Goal: Use online tool/utility: Utilize a website feature to perform a specific function

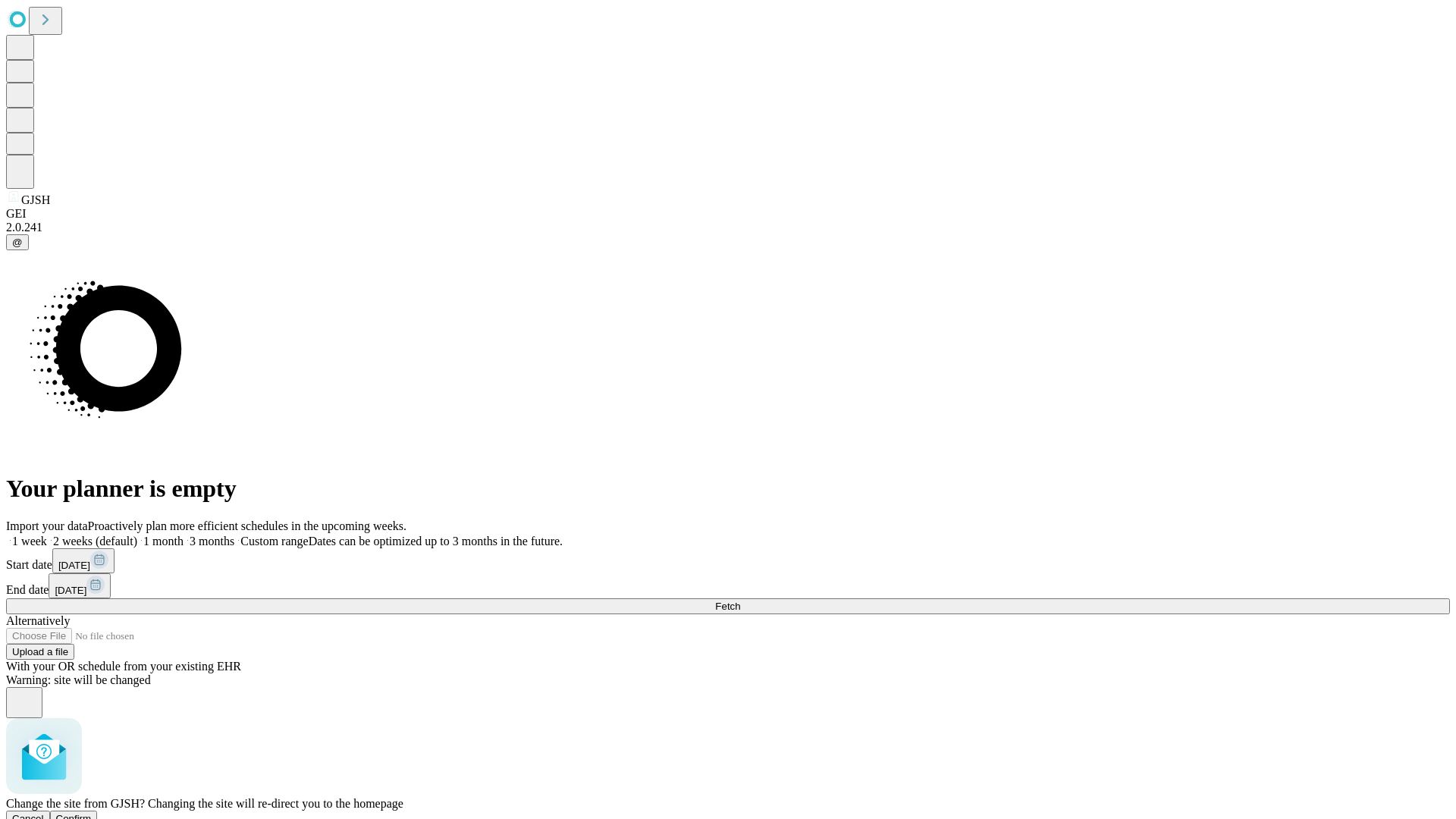
click at [92, 812] on span "Confirm" at bounding box center [74, 818] width 36 height 12
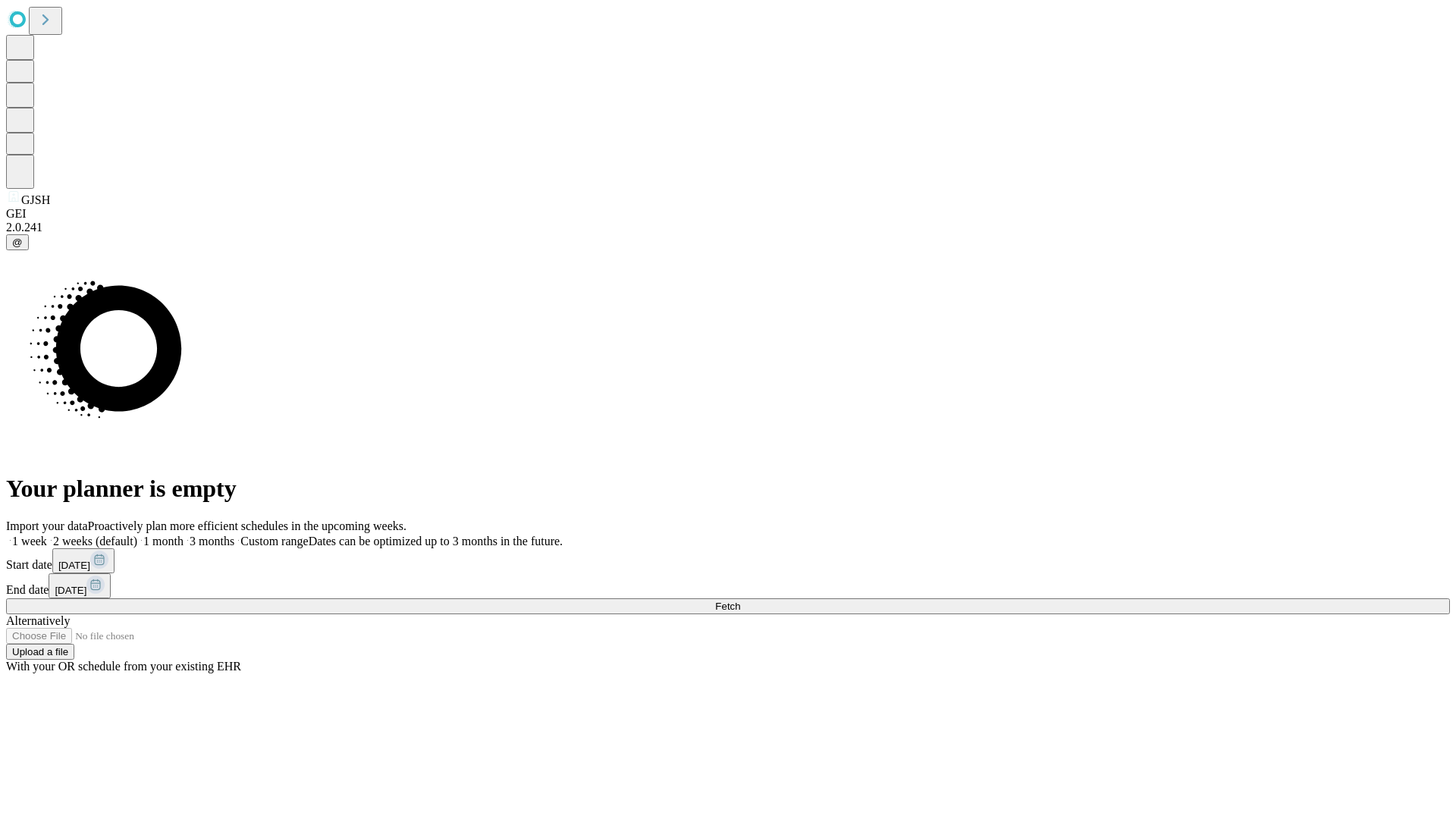
click at [137, 535] on label "2 weeks (default)" at bounding box center [92, 540] width 90 height 13
click at [740, 601] on span "Fetch" at bounding box center [727, 607] width 25 height 12
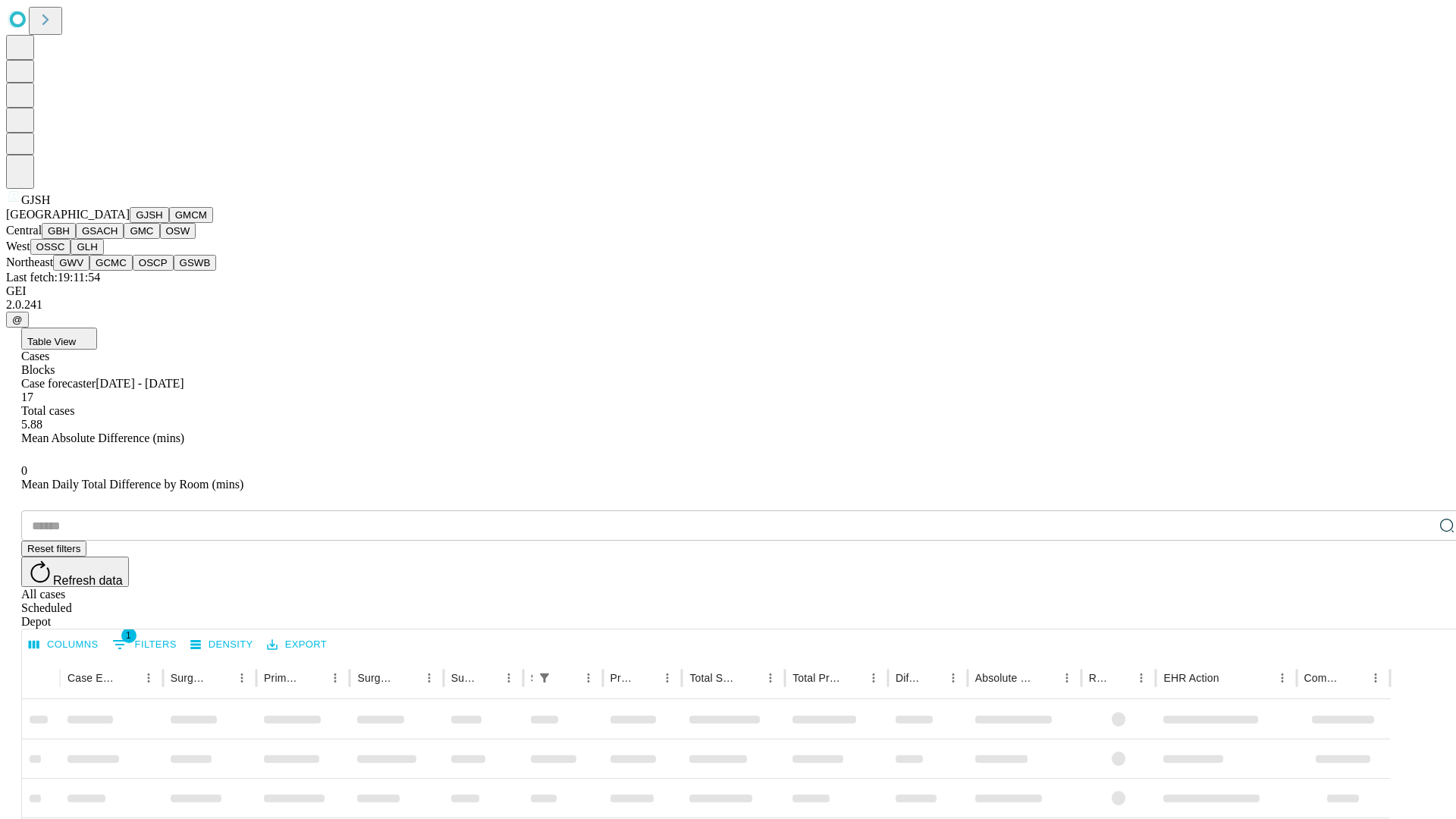
click at [169, 223] on button "GMCM" at bounding box center [191, 214] width 44 height 16
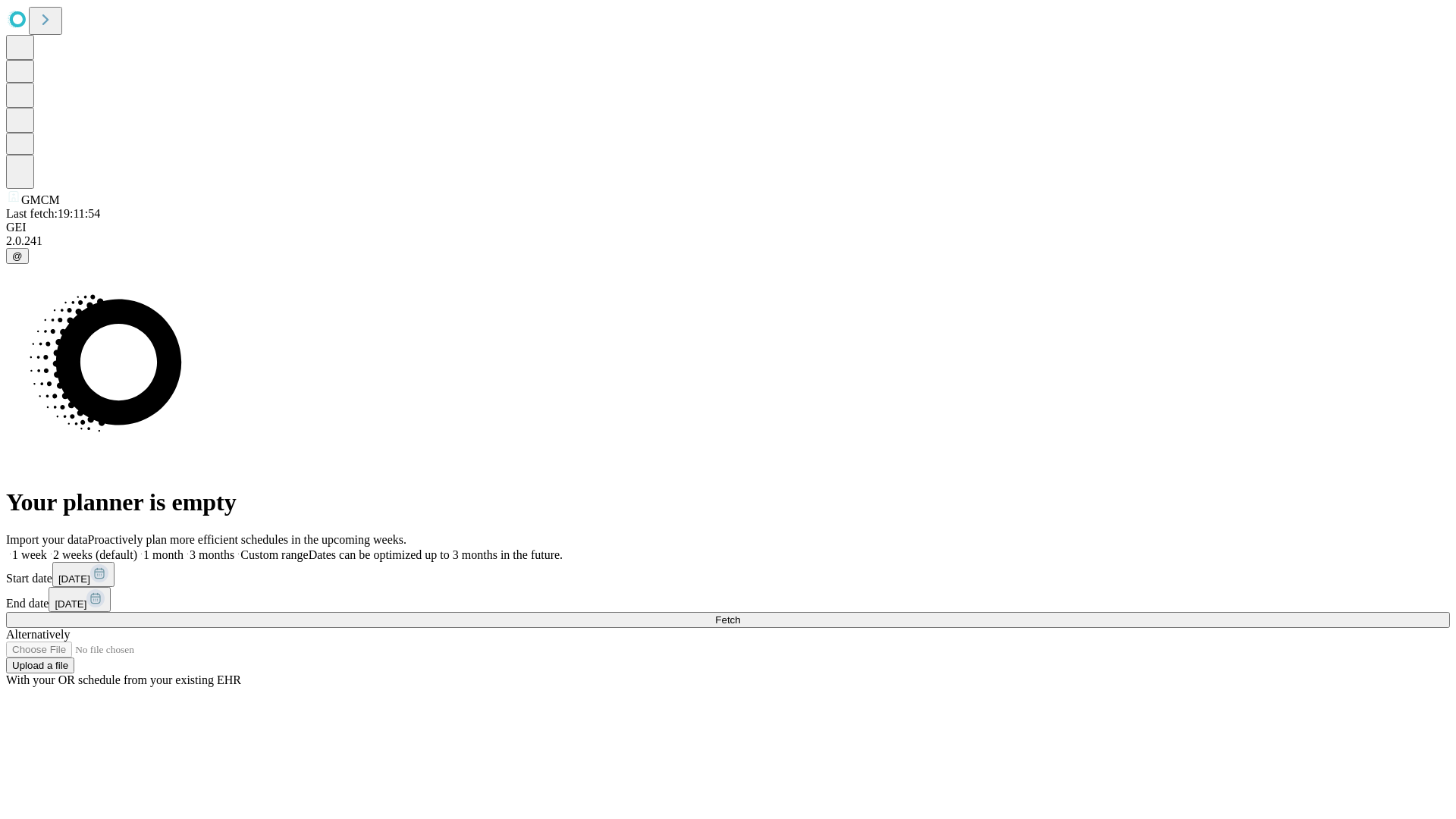
click at [137, 548] on label "2 weeks (default)" at bounding box center [92, 554] width 90 height 13
click at [740, 614] on span "Fetch" at bounding box center [727, 620] width 25 height 12
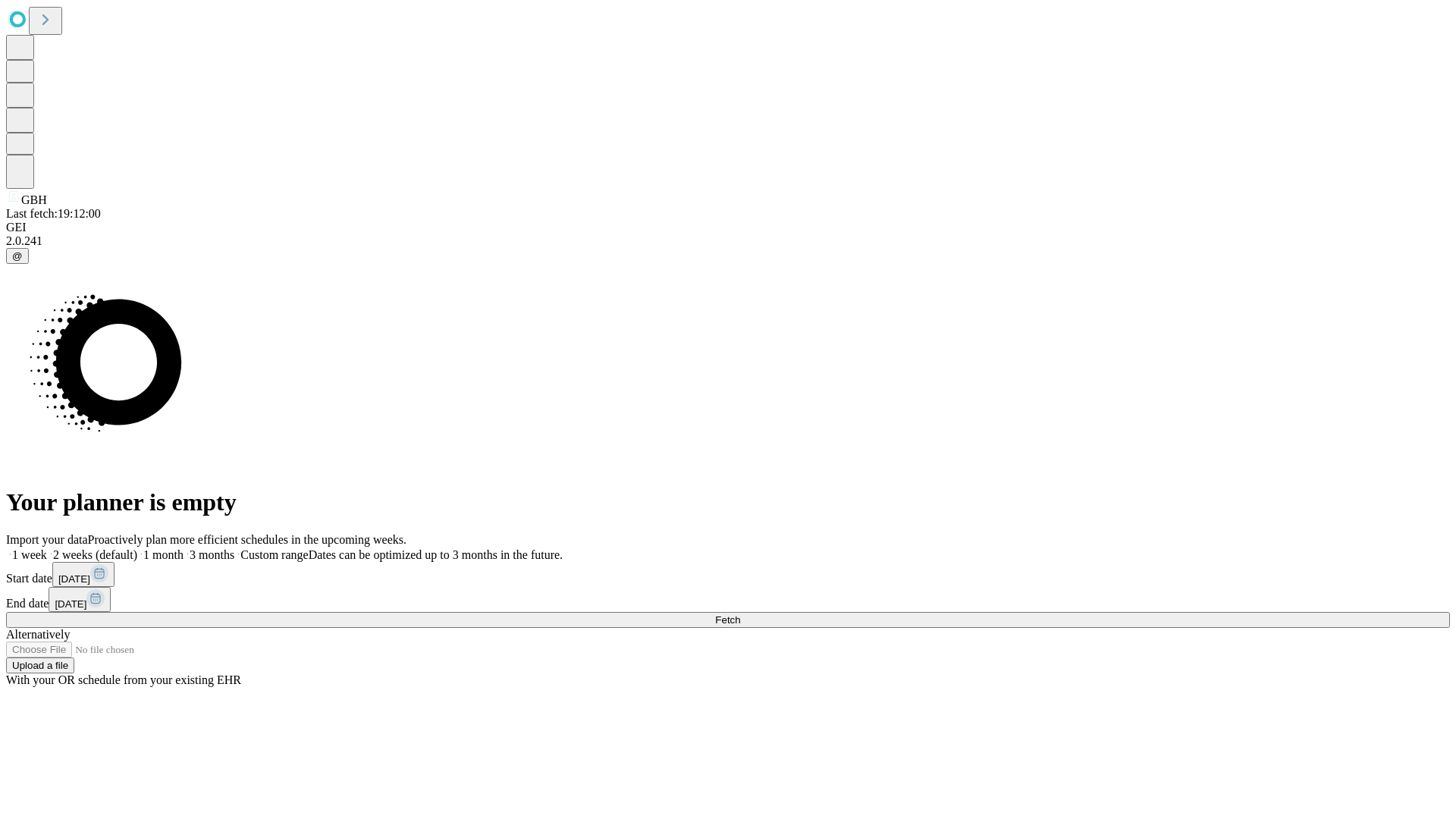
click at [137, 548] on label "2 weeks (default)" at bounding box center [92, 554] width 90 height 13
click at [740, 614] on span "Fetch" at bounding box center [727, 620] width 25 height 12
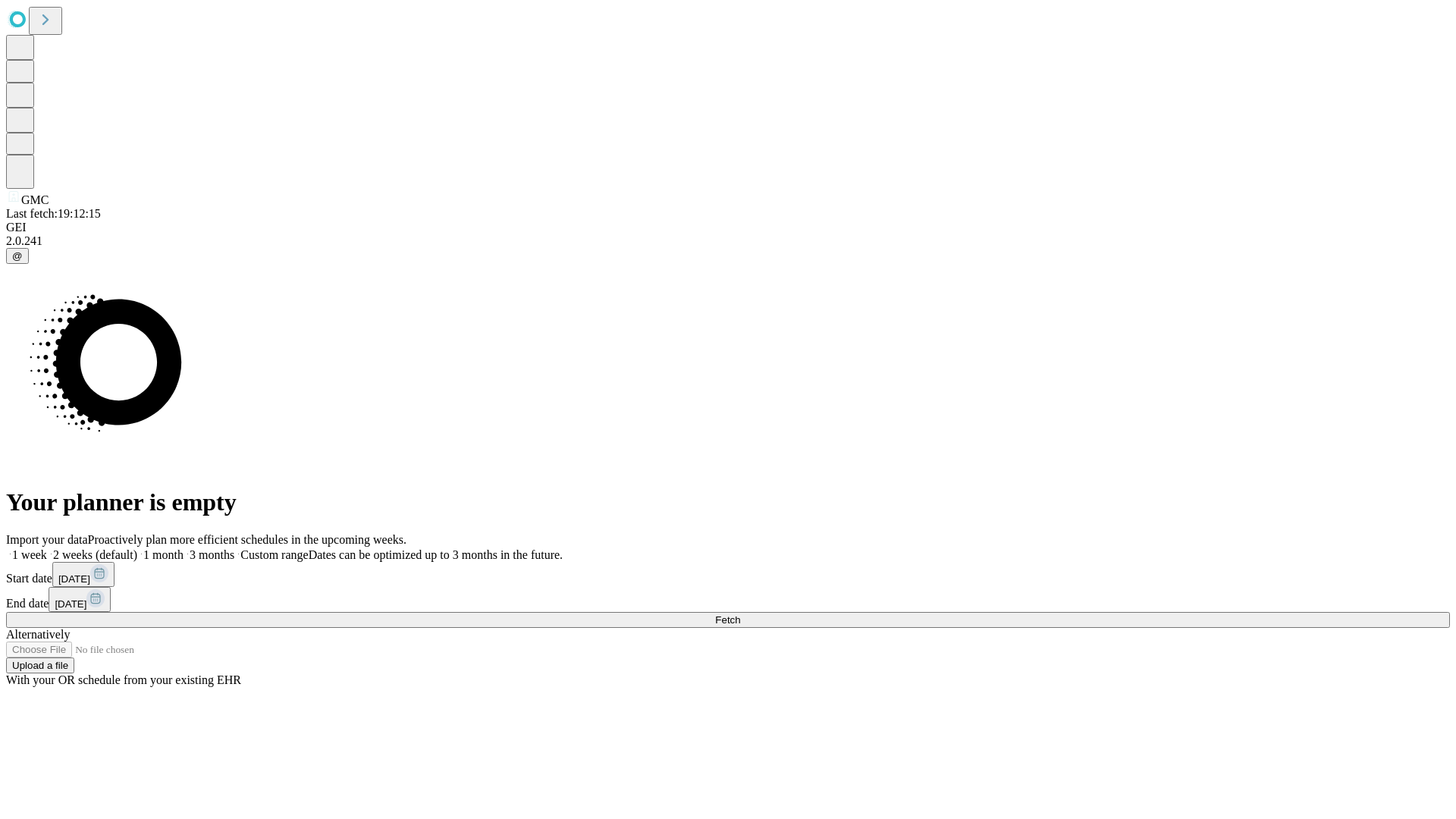
click at [740, 614] on span "Fetch" at bounding box center [727, 620] width 25 height 12
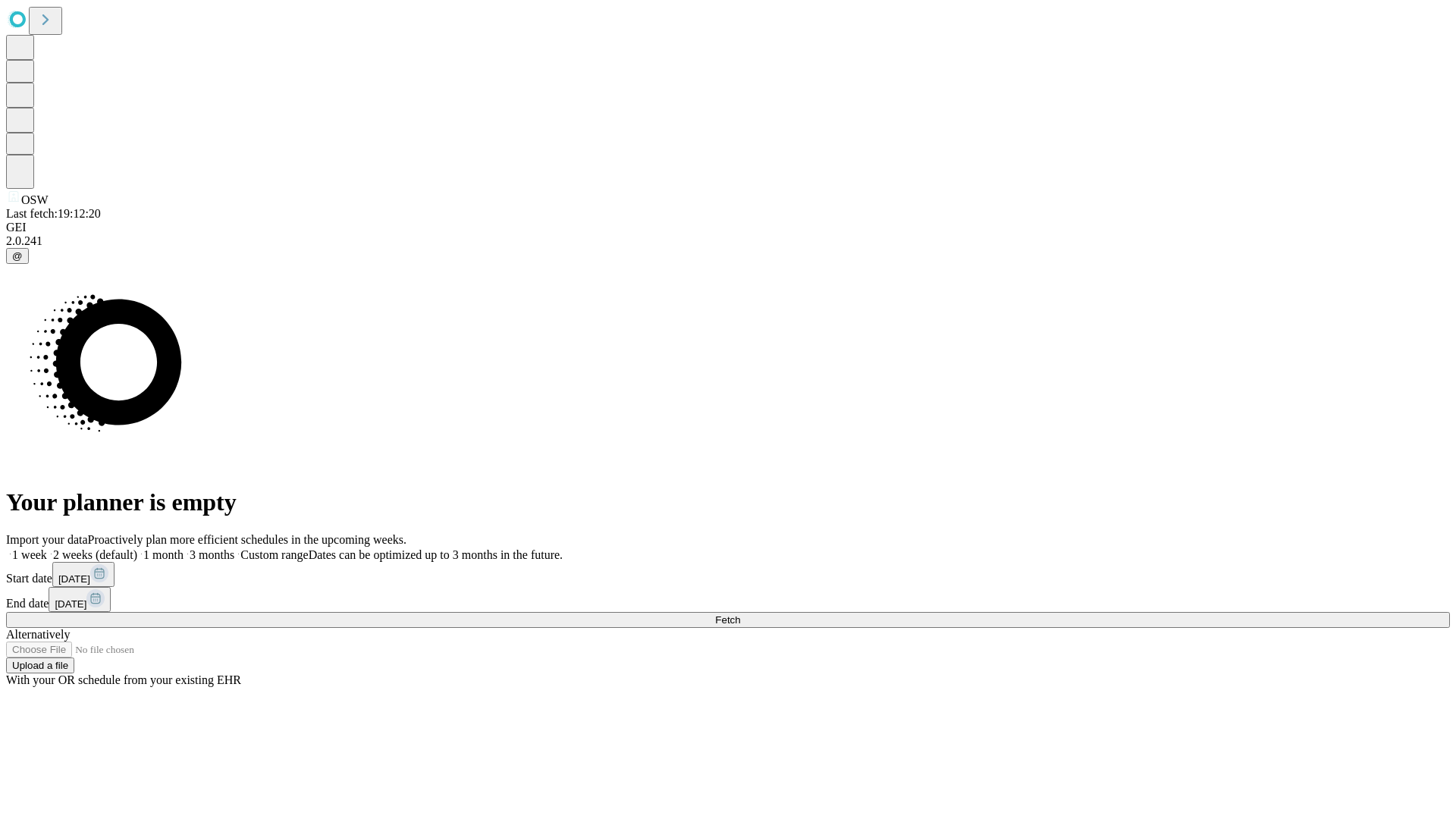
click at [740, 614] on span "Fetch" at bounding box center [727, 620] width 25 height 12
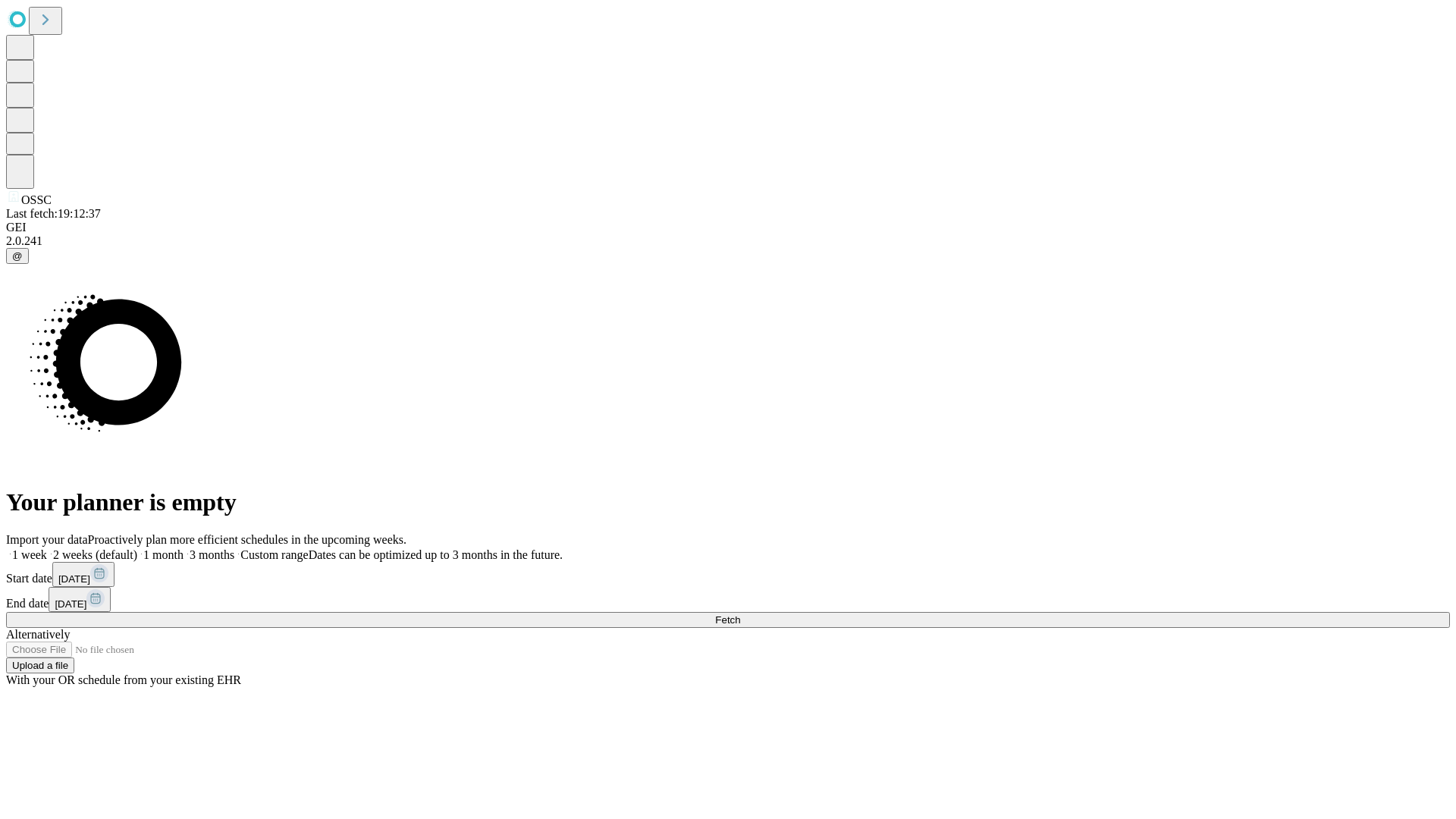
click at [137, 548] on label "2 weeks (default)" at bounding box center [92, 554] width 90 height 13
click at [740, 614] on span "Fetch" at bounding box center [727, 620] width 25 height 12
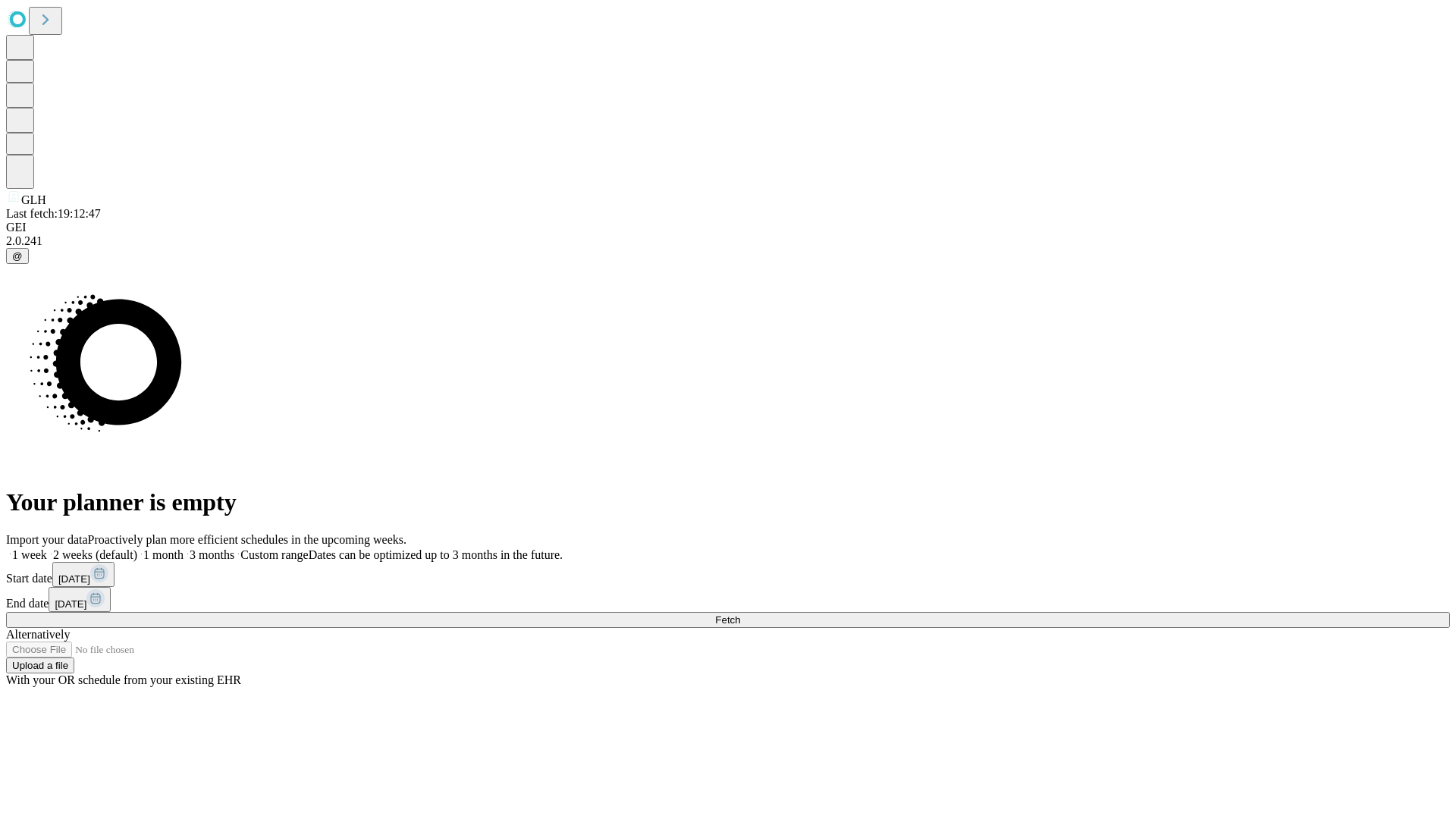
click at [137, 548] on label "2 weeks (default)" at bounding box center [92, 554] width 90 height 13
click at [740, 614] on span "Fetch" at bounding box center [727, 620] width 25 height 12
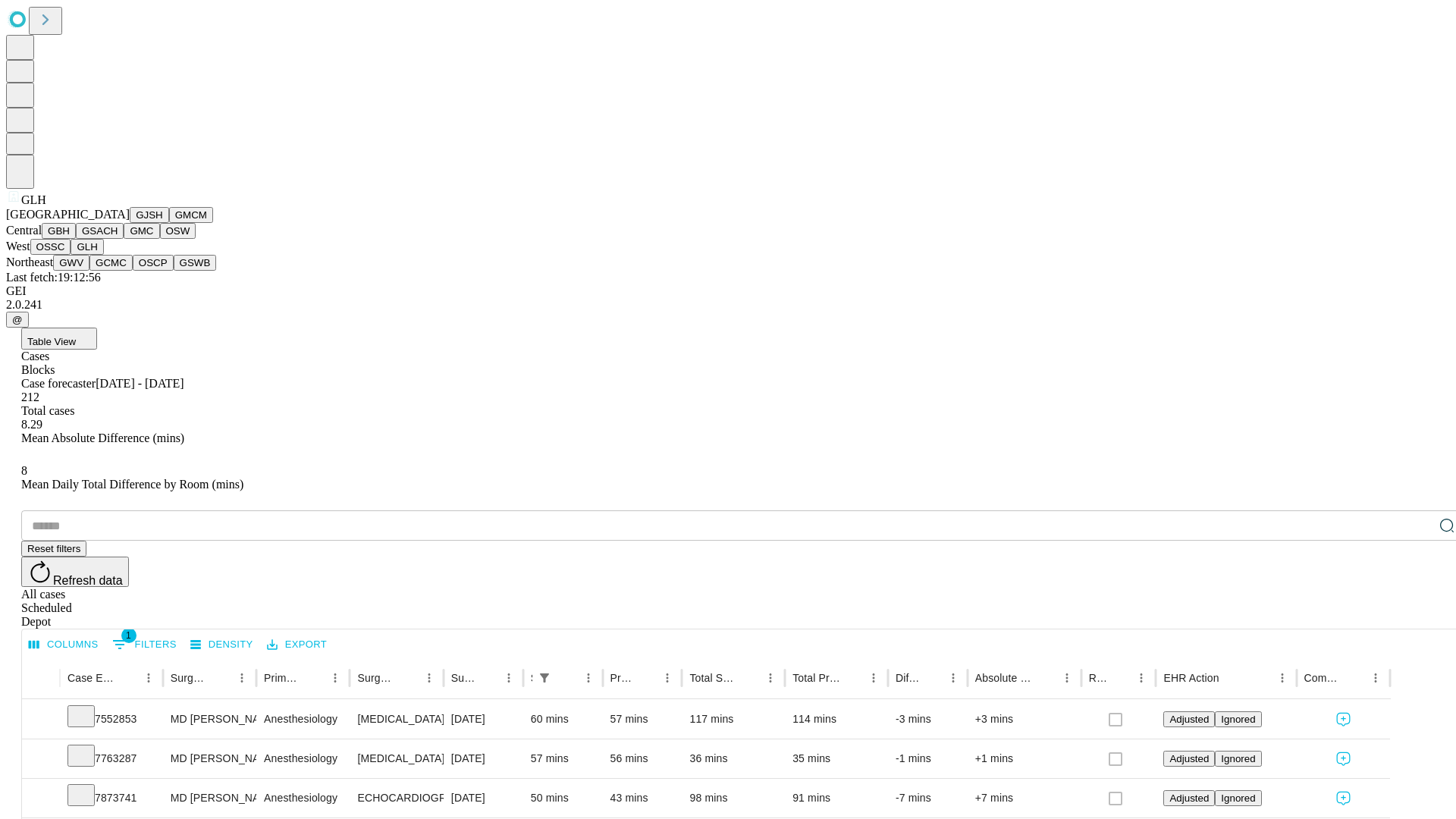
click at [90, 270] on button "GWV" at bounding box center [70, 262] width 36 height 16
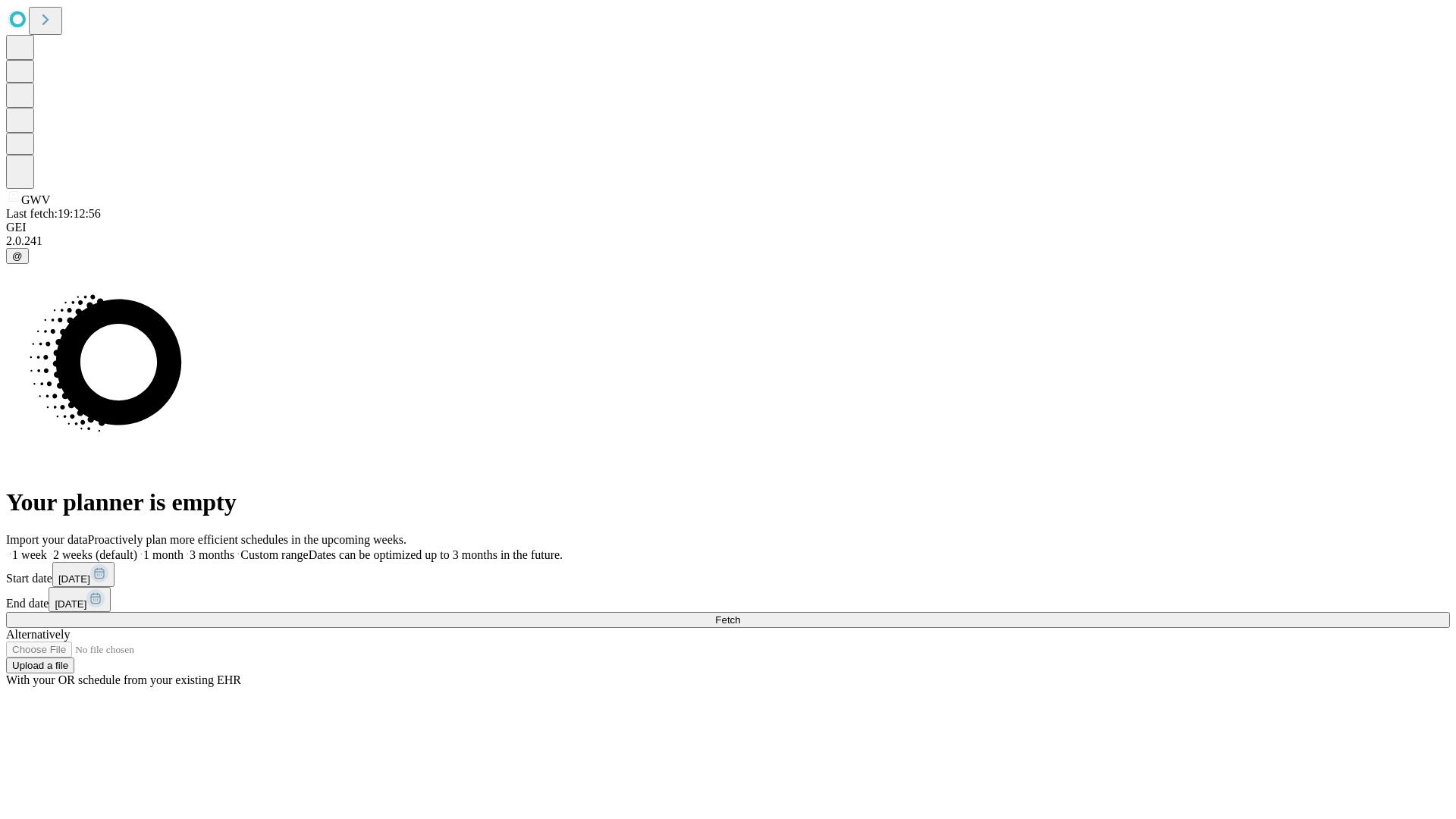
click at [137, 548] on label "2 weeks (default)" at bounding box center [92, 554] width 90 height 13
click at [740, 614] on span "Fetch" at bounding box center [727, 620] width 25 height 12
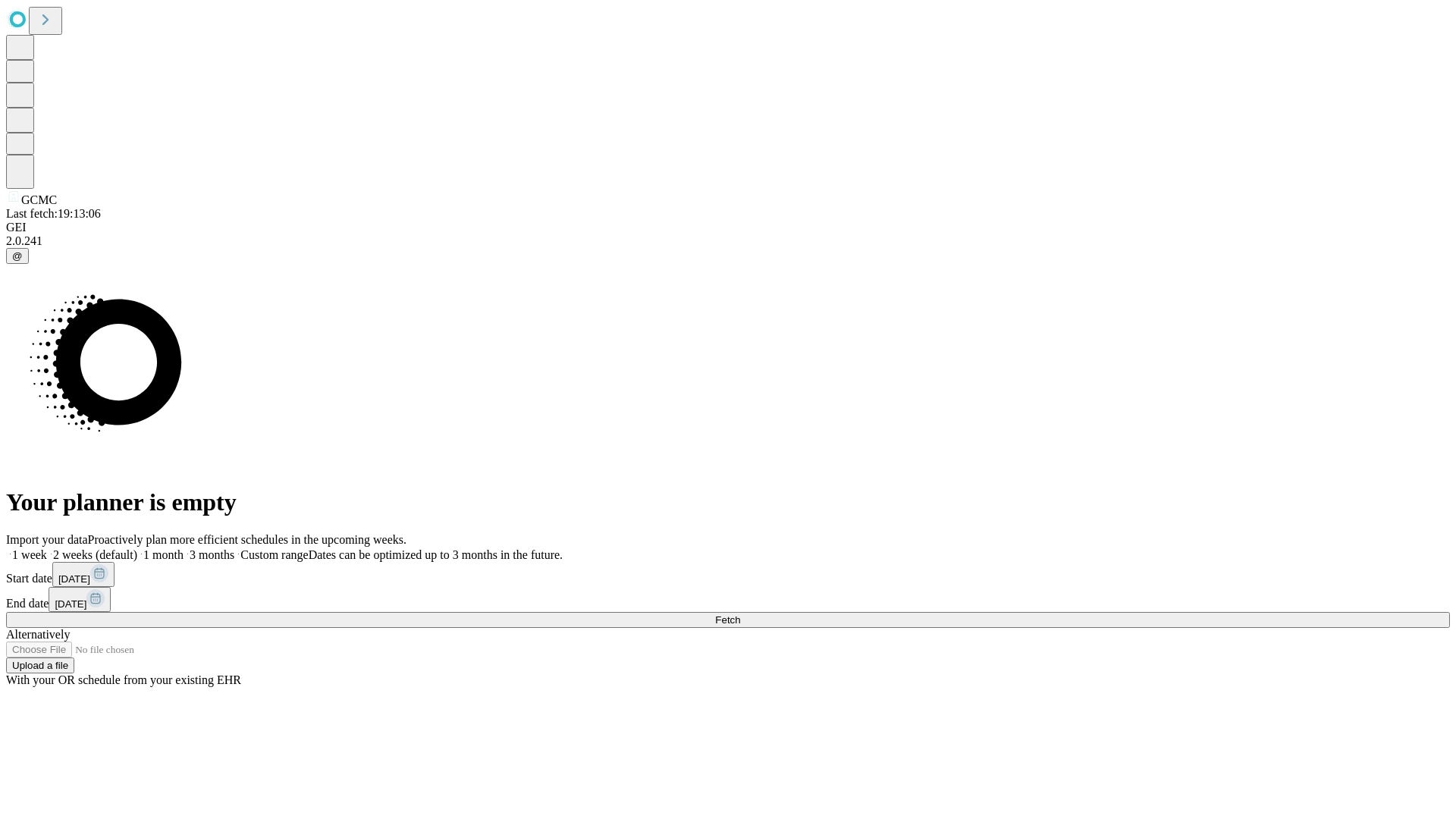
click at [740, 614] on span "Fetch" at bounding box center [727, 620] width 25 height 12
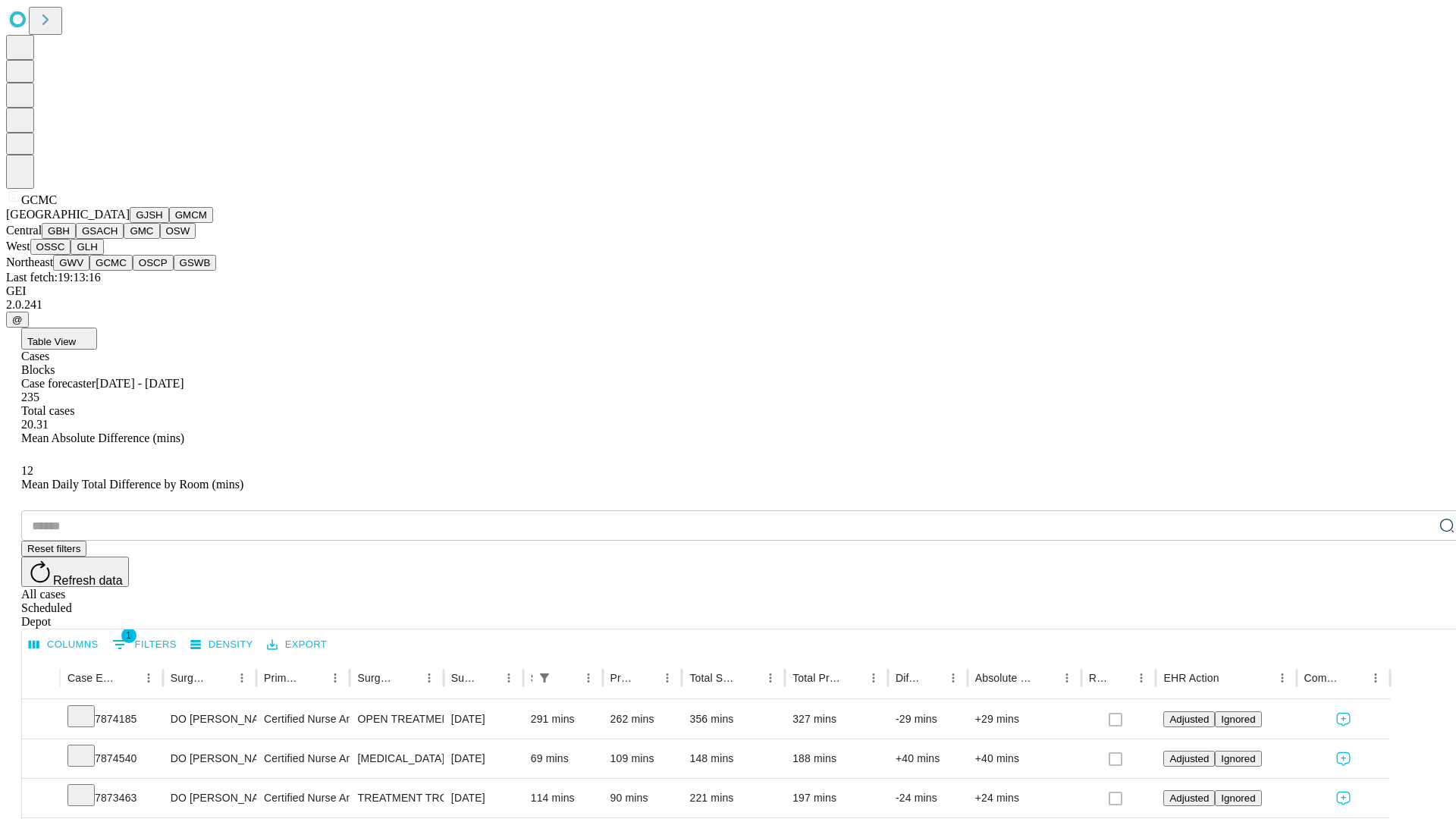
click at [133, 270] on button "OSCP" at bounding box center [153, 262] width 41 height 16
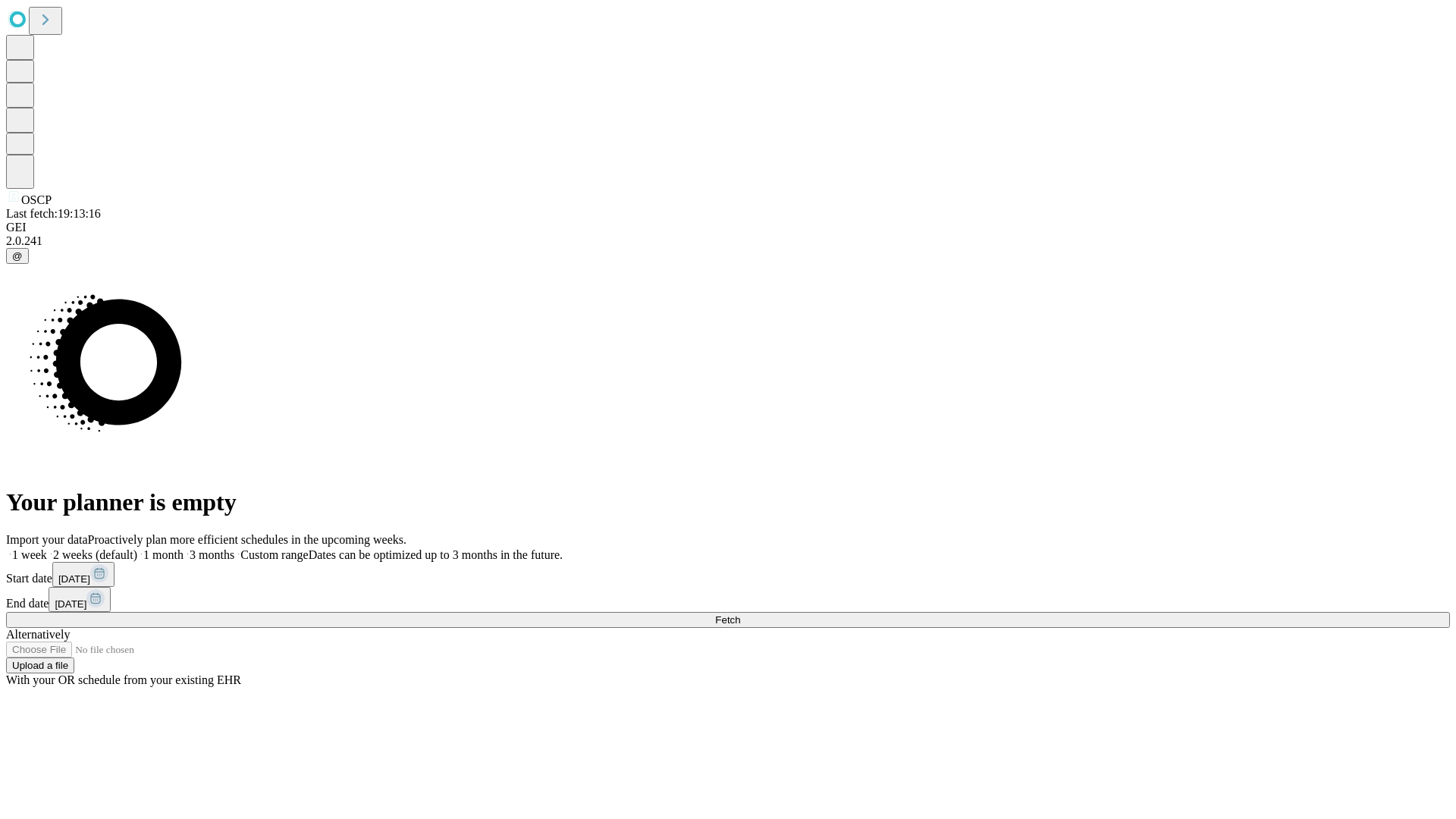
click at [137, 548] on label "2 weeks (default)" at bounding box center [92, 554] width 90 height 13
click at [740, 614] on span "Fetch" at bounding box center [727, 620] width 25 height 12
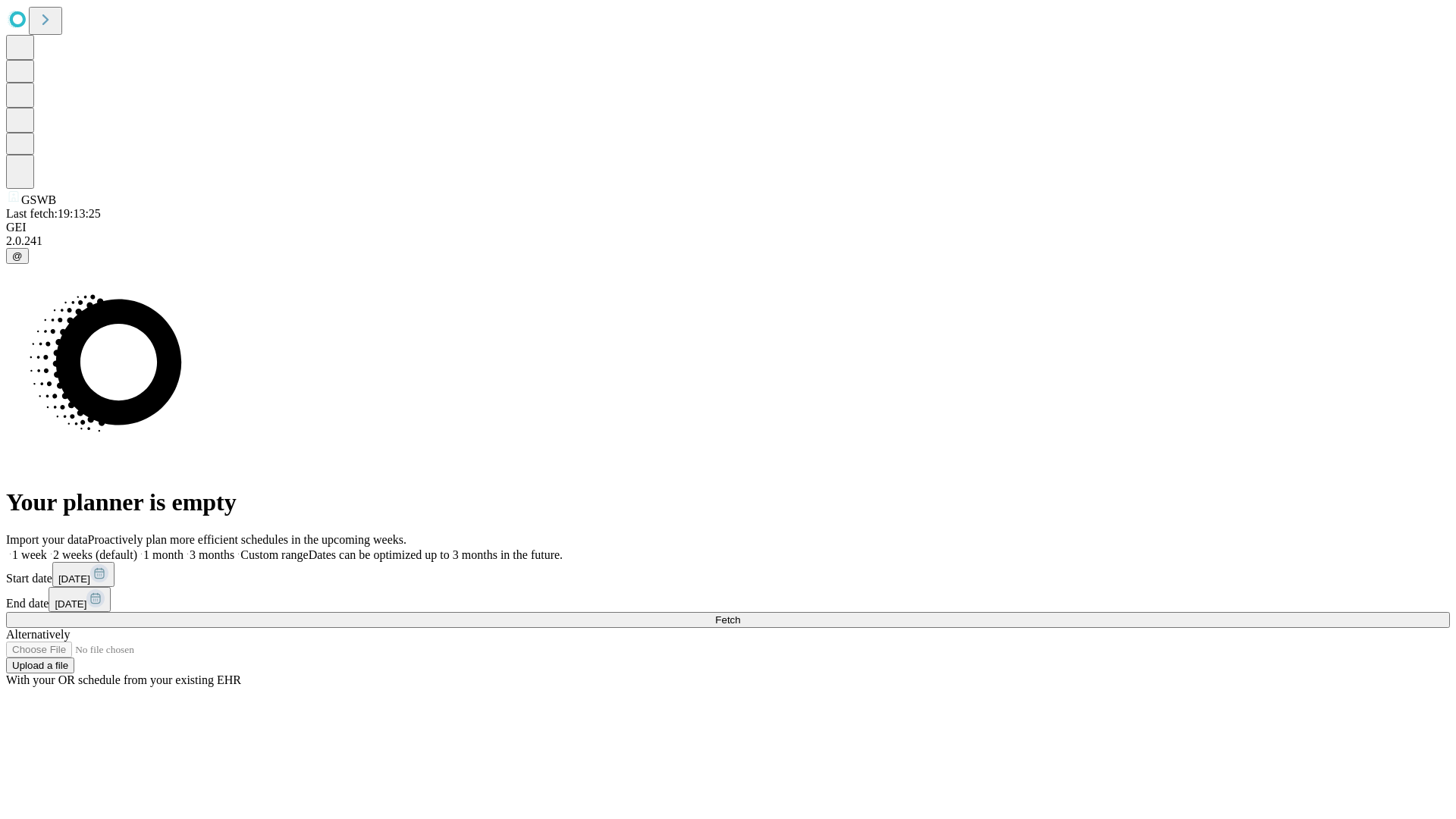
click at [137, 548] on label "2 weeks (default)" at bounding box center [92, 554] width 90 height 13
click at [740, 614] on span "Fetch" at bounding box center [727, 620] width 25 height 12
